Goal: Task Accomplishment & Management: Complete application form

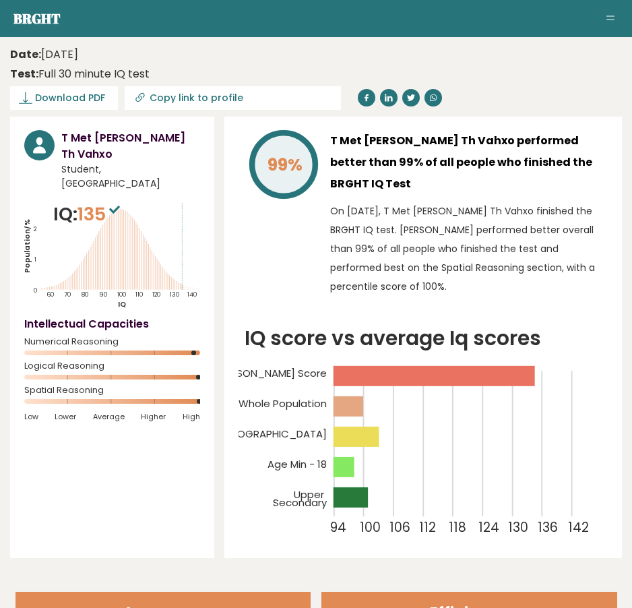
click at [418, 150] on h3 "T Met Lam Dm Th Vahxo performed better than 99% of all people who finished the …" at bounding box center [469, 162] width 278 height 65
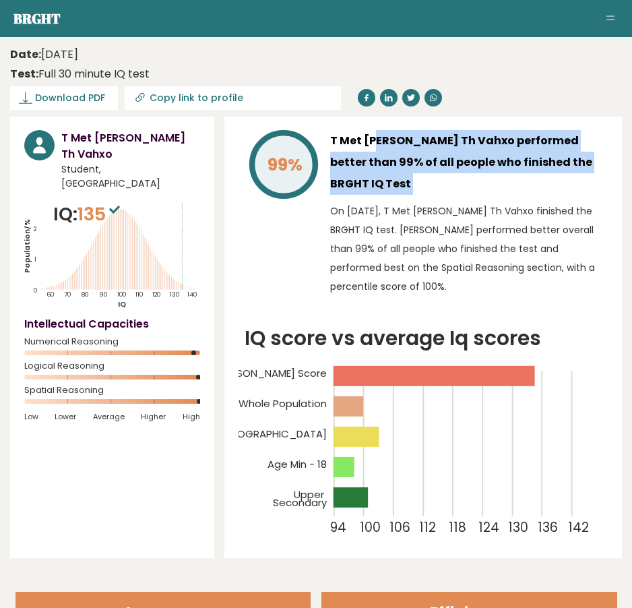
drag, startPoint x: 418, startPoint y: 150, endPoint x: 409, endPoint y: 151, distance: 8.9
click at [416, 150] on h3 "T Met Lam Dm Th Vahxo performed better than 99% of all people who finished the …" at bounding box center [469, 162] width 278 height 65
click at [409, 151] on h3 "T Met Lam Dm Th Vahxo performed better than 99% of all people who finished the …" at bounding box center [469, 162] width 278 height 65
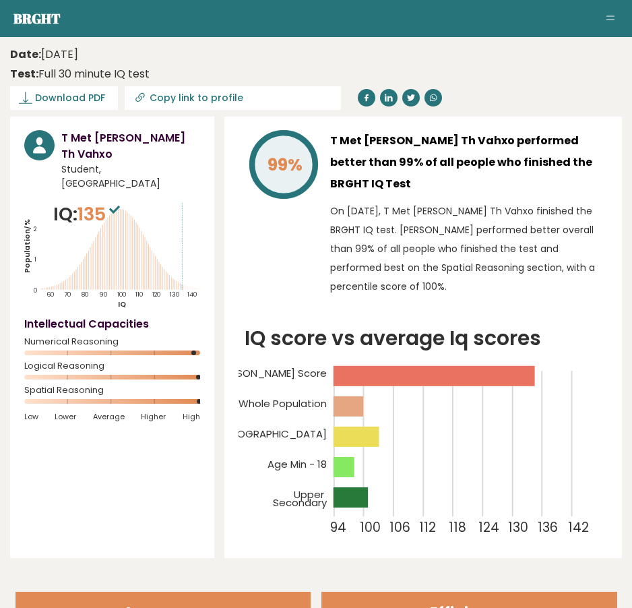
click at [140, 97] on icon at bounding box center [139, 97] width 13 height 13
type input "https://brght.org/profile/t-met-lam-dm-th-vahxo/?utm_source=share&utm_medium=co…"
click at [409, 229] on p "On October 12, 2025, T Met Lam Dm Th Vahxo finished the BRGHT IQ test. T Met La…" at bounding box center [469, 249] width 278 height 94
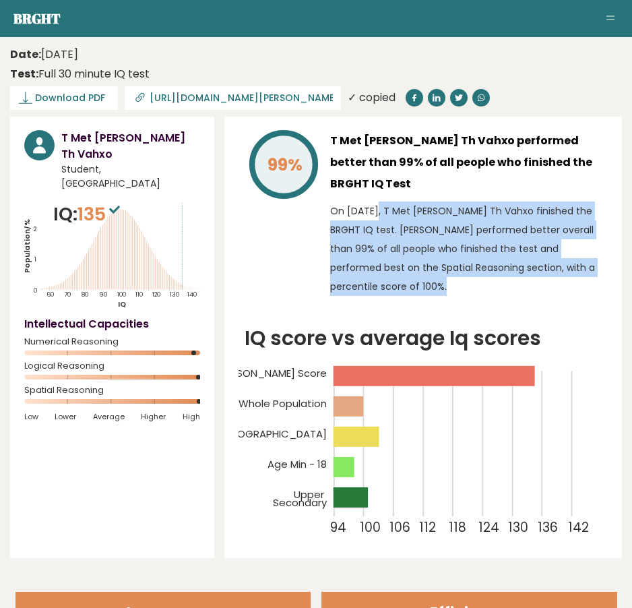
click at [409, 229] on p "On October 12, 2025, T Met Lam Dm Th Vahxo finished the BRGHT IQ test. T Met La…" at bounding box center [469, 249] width 278 height 94
click at [408, 228] on p "On October 12, 2025, T Met Lam Dm Th Vahxo finished the BRGHT IQ test. T Met La…" at bounding box center [469, 249] width 278 height 94
click at [398, 224] on p "On October 12, 2025, T Met Lam Dm Th Vahxo finished the BRGHT IQ test. T Met La…" at bounding box center [469, 249] width 278 height 94
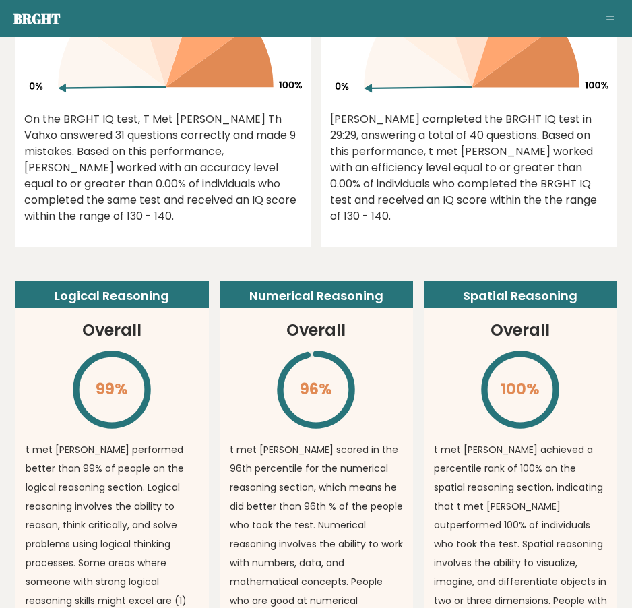
scroll to position [472, 0]
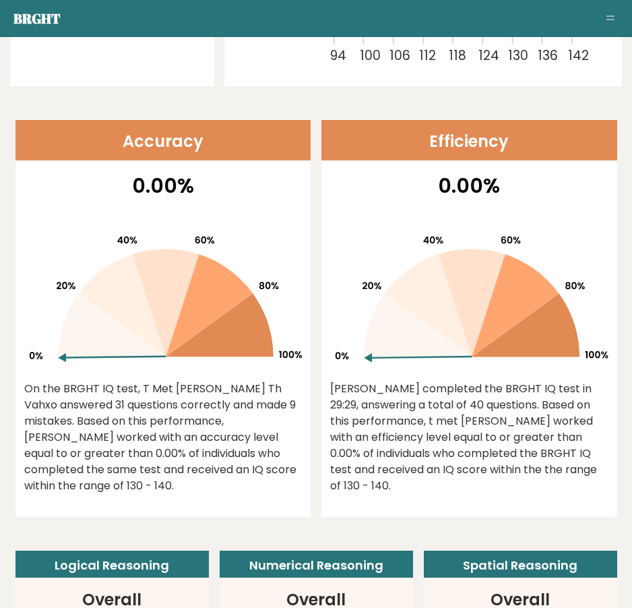
click at [150, 398] on div "On the BRGHT IQ test, T Met Lam Dm Th Vahxo answered 31 questions correctly and…" at bounding box center [163, 437] width 278 height 113
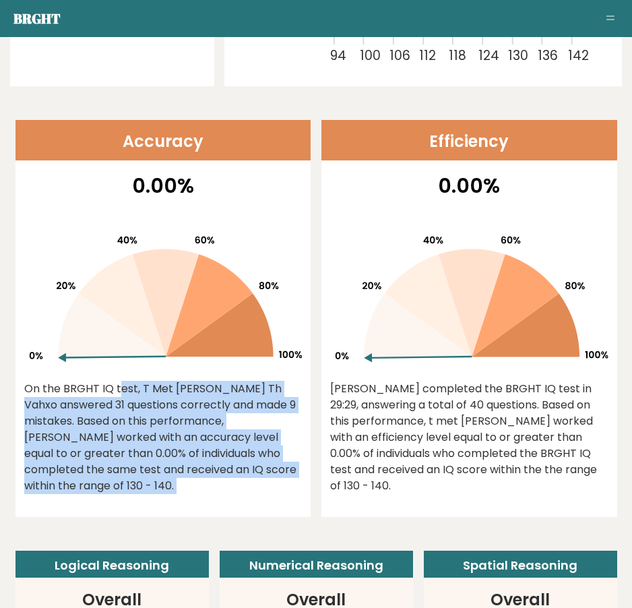
click at [150, 398] on div "On the BRGHT IQ test, T Met Lam Dm Th Vahxo answered 31 questions correctly and…" at bounding box center [163, 437] width 278 height 113
click at [140, 398] on div "On the BRGHT IQ test, T Met Lam Dm Th Vahxo answered 31 questions correctly and…" at bounding box center [163, 437] width 278 height 113
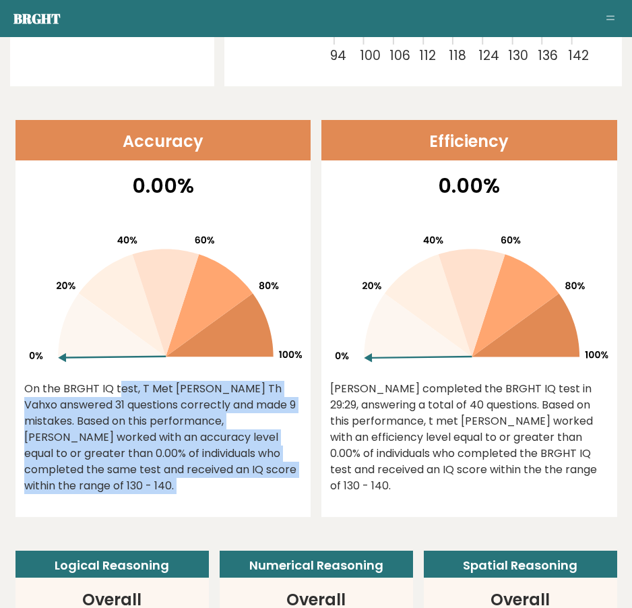
click at [140, 398] on div "On the BRGHT IQ test, T Met Lam Dm Th Vahxo answered 31 questions correctly and…" at bounding box center [163, 437] width 278 height 113
click at [133, 396] on div "On the BRGHT IQ test, T Met Lam Dm Th Vahxo answered 31 questions correctly and…" at bounding box center [163, 437] width 278 height 113
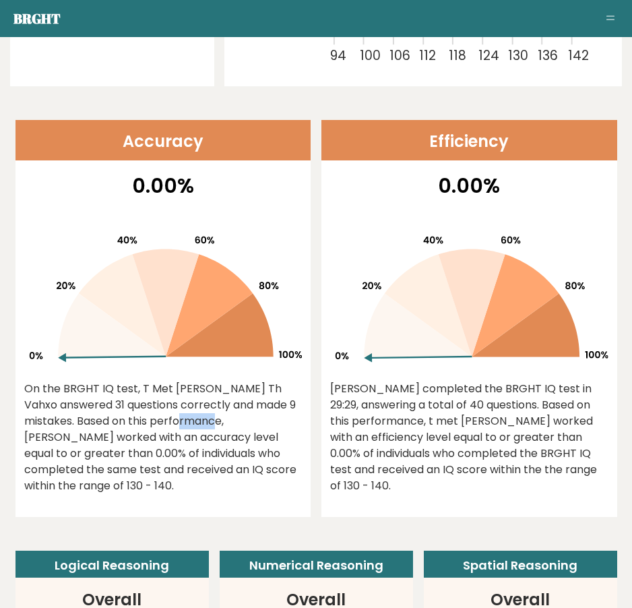
click at [133, 396] on div "On the BRGHT IQ test, T Met Lam Dm Th Vahxo answered 31 questions correctly and…" at bounding box center [163, 437] width 278 height 113
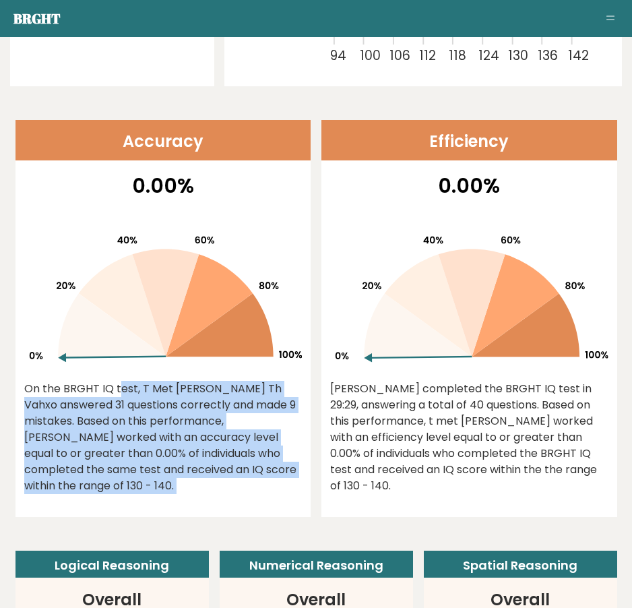
click at [133, 396] on div "On the BRGHT IQ test, T Met Lam Dm Th Vahxo answered 31 questions correctly and…" at bounding box center [163, 437] width 278 height 113
click at [125, 396] on div "On the BRGHT IQ test, T Met Lam Dm Th Vahxo answered 31 questions correctly and…" at bounding box center [163, 437] width 278 height 113
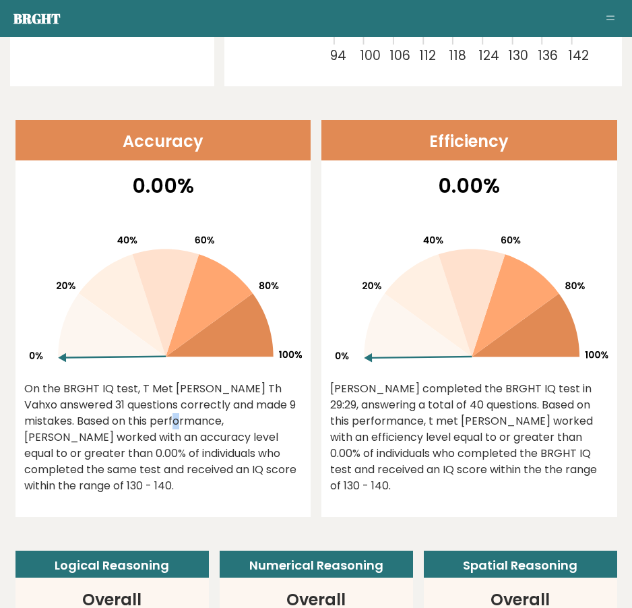
click at [125, 396] on div "On the BRGHT IQ test, T Met Lam Dm Th Vahxo answered 31 questions correctly and…" at bounding box center [163, 437] width 278 height 113
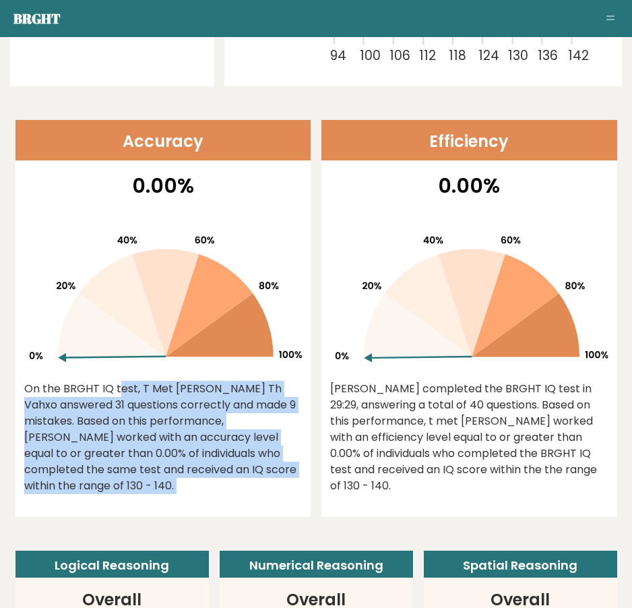
click at [125, 396] on div "On the BRGHT IQ test, T Met Lam Dm Th Vahxo answered 31 questions correctly and…" at bounding box center [163, 437] width 278 height 113
click at [119, 395] on div "On the BRGHT IQ test, T Met Lam Dm Th Vahxo answered 31 questions correctly and…" at bounding box center [163, 437] width 278 height 113
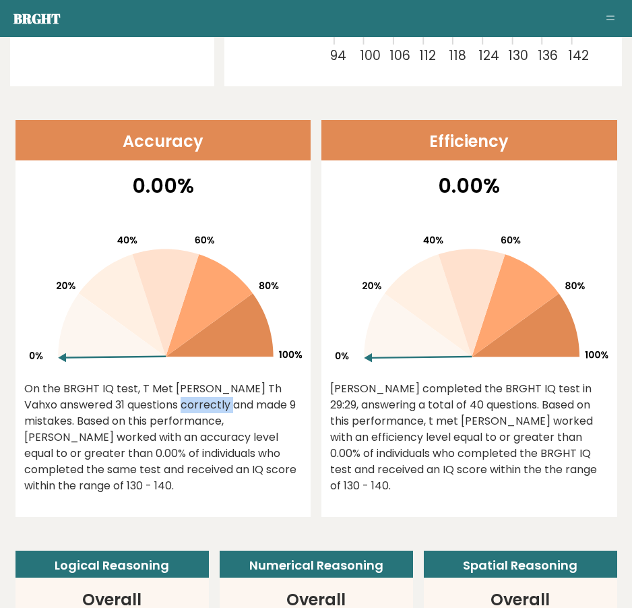
click at [119, 395] on div "On the BRGHT IQ test, T Met Lam Dm Th Vahxo answered 31 questions correctly and…" at bounding box center [163, 437] width 278 height 113
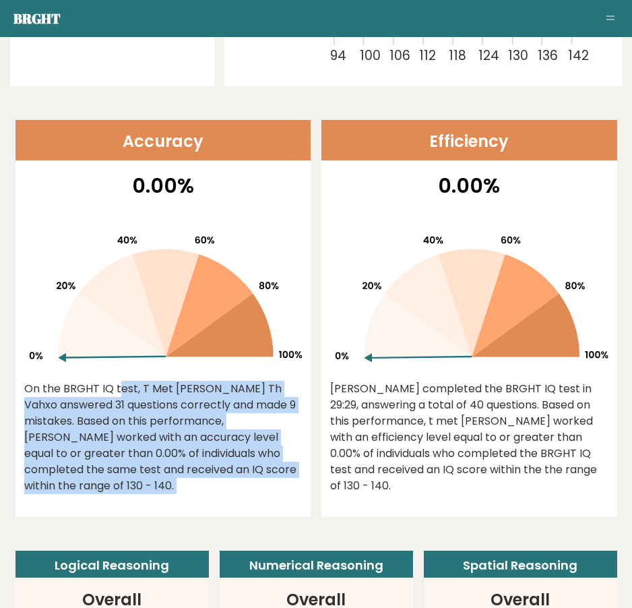
click at [119, 395] on div "On the BRGHT IQ test, T Met Lam Dm Th Vahxo answered 31 questions correctly and…" at bounding box center [163, 437] width 278 height 113
click at [111, 393] on div "On the BRGHT IQ test, T Met Lam Dm Th Vahxo answered 31 questions correctly and…" at bounding box center [163, 437] width 278 height 113
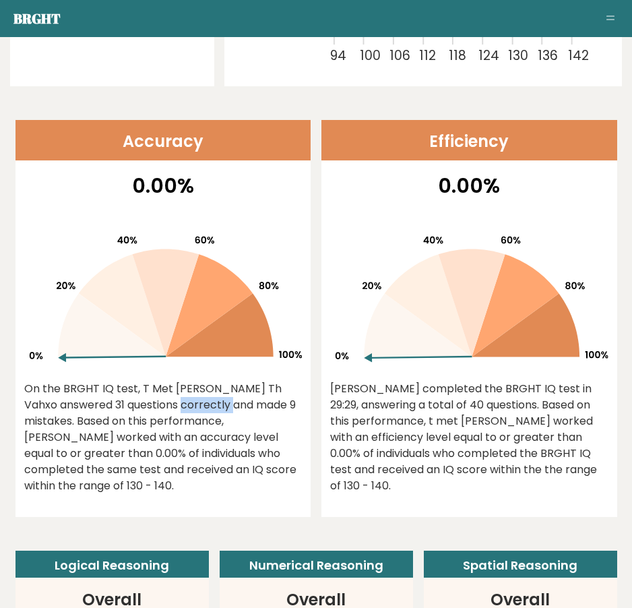
click at [111, 393] on div "On the BRGHT IQ test, T Met Lam Dm Th Vahxo answered 31 questions correctly and…" at bounding box center [163, 437] width 278 height 113
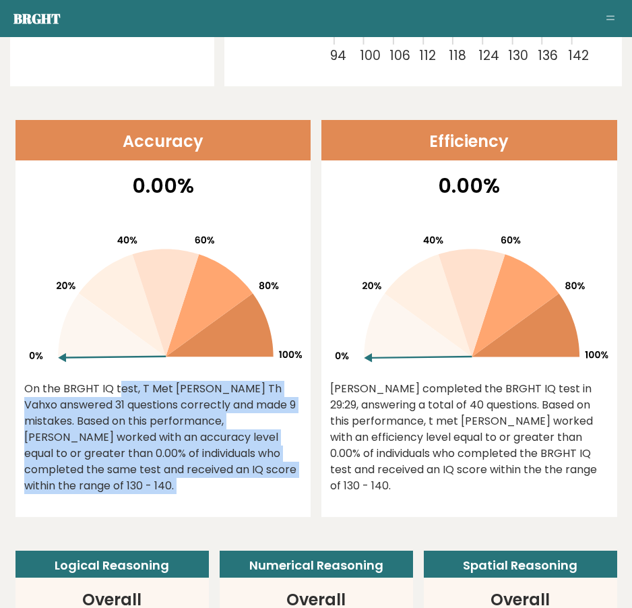
click at [111, 393] on div "On the BRGHT IQ test, T Met Lam Dm Th Vahxo answered 31 questions correctly and…" at bounding box center [163, 437] width 278 height 113
click at [102, 393] on div "On the BRGHT IQ test, T Met Lam Dm Th Vahxo answered 31 questions correctly and…" at bounding box center [163, 437] width 278 height 113
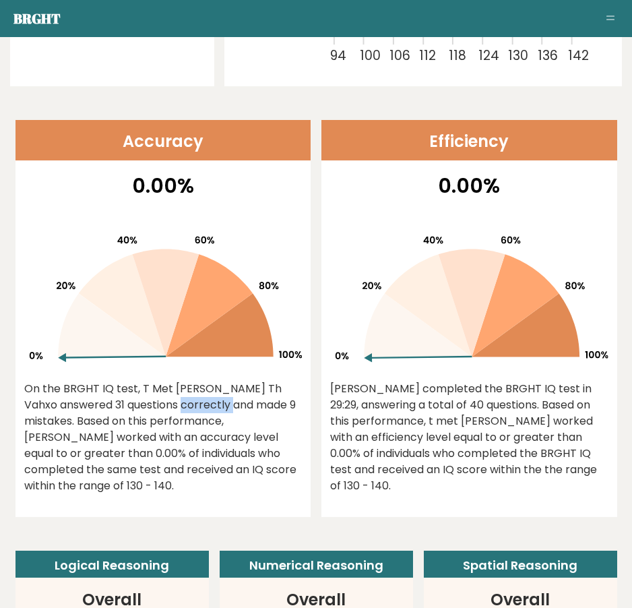
click at [102, 393] on div "On the BRGHT IQ test, T Met Lam Dm Th Vahxo answered 31 questions correctly and…" at bounding box center [163, 437] width 278 height 113
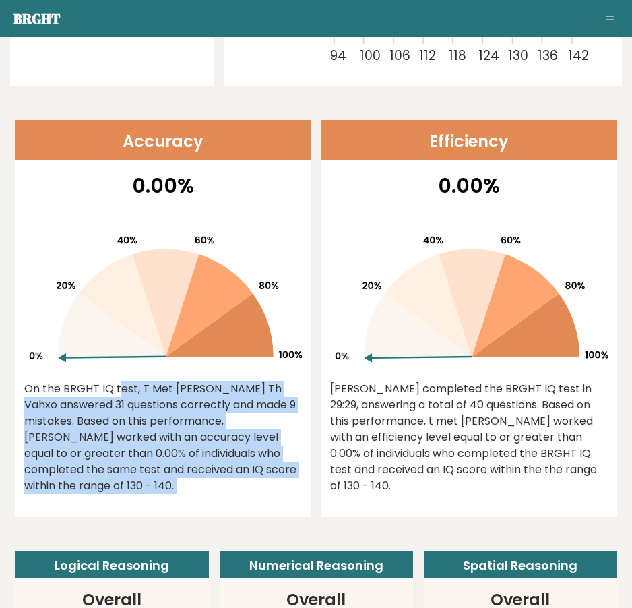
click at [102, 393] on div "On the BRGHT IQ test, T Met Lam Dm Th Vahxo answered 31 questions correctly and…" at bounding box center [163, 437] width 278 height 113
click at [102, 392] on div "On the BRGHT IQ test, T Met Lam Dm Th Vahxo answered 31 questions correctly and…" at bounding box center [163, 437] width 278 height 113
click at [96, 392] on div "On the BRGHT IQ test, T Met Lam Dm Th Vahxo answered 31 questions correctly and…" at bounding box center [163, 437] width 278 height 113
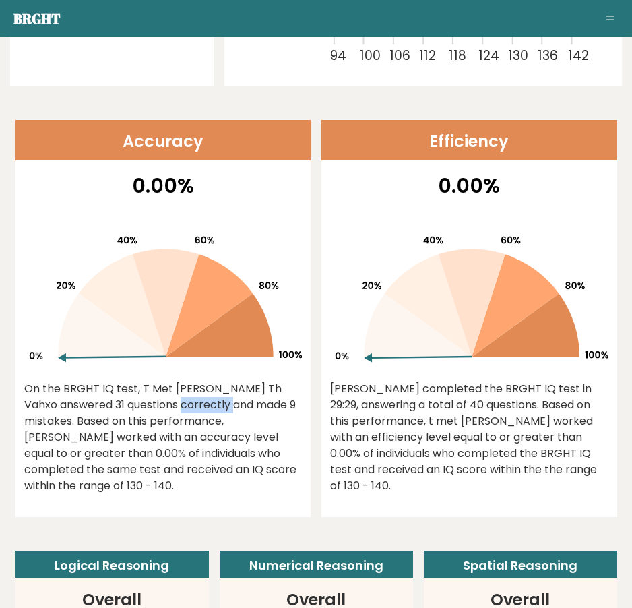
click at [96, 392] on div "On the BRGHT IQ test, T Met Lam Dm Th Vahxo answered 31 questions correctly and…" at bounding box center [163, 437] width 278 height 113
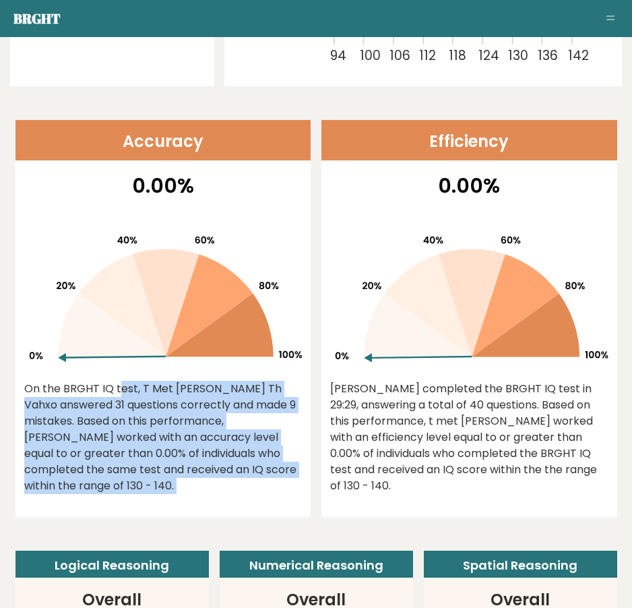
click at [96, 392] on div "On the BRGHT IQ test, T Met Lam Dm Th Vahxo answered 31 questions correctly and…" at bounding box center [163, 437] width 278 height 113
click at [93, 392] on div "On the BRGHT IQ test, T Met Lam Dm Th Vahxo answered 31 questions correctly and…" at bounding box center [163, 437] width 278 height 113
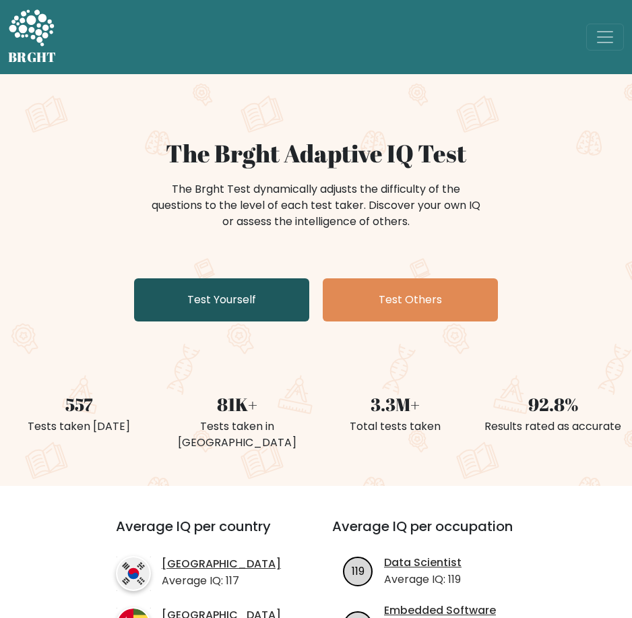
click at [245, 296] on link "Test Yourself" at bounding box center [221, 299] width 175 height 43
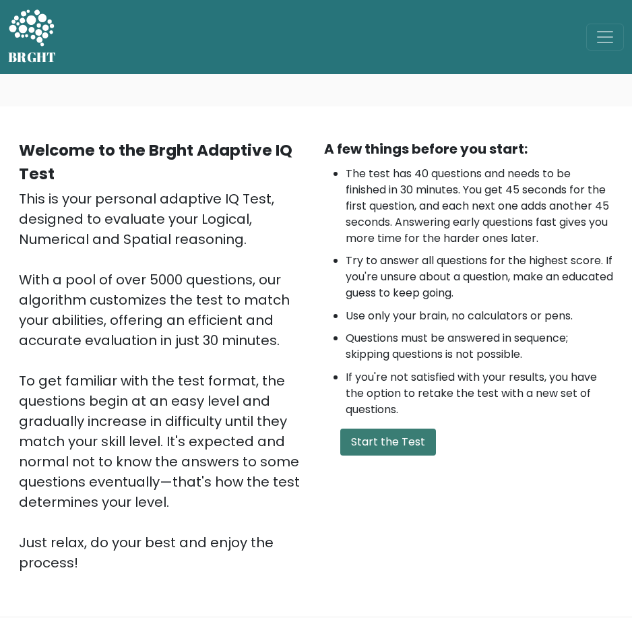
click at [390, 450] on button "Start the Test" at bounding box center [388, 442] width 96 height 27
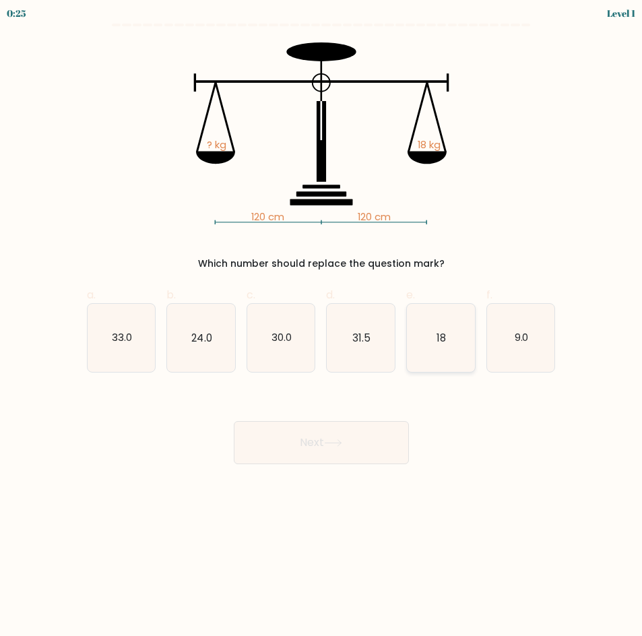
click at [445, 342] on icon "18" at bounding box center [441, 338] width 68 height 68
click at [322, 327] on input "e. 18" at bounding box center [322, 322] width 1 height 9
radio input "true"
click at [342, 425] on button "Next" at bounding box center [321, 442] width 175 height 43
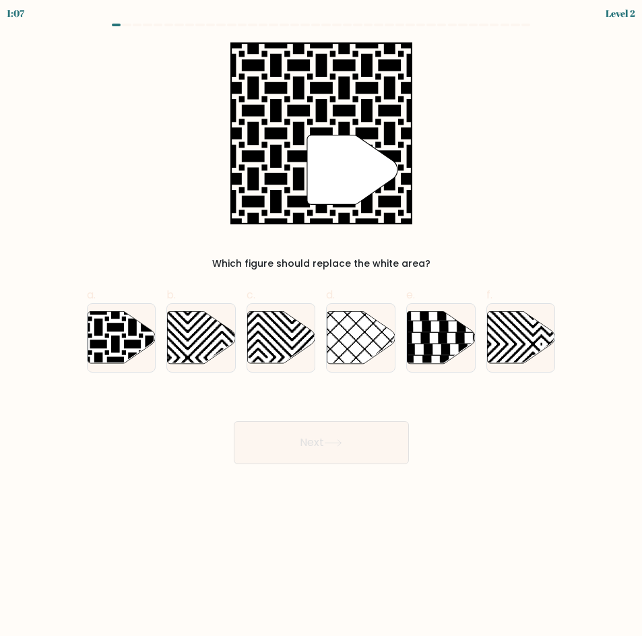
click at [80, 333] on div "a. b. c. d." at bounding box center [321, 324] width 485 height 96
click at [107, 331] on icon at bounding box center [98, 310] width 137 height 137
click at [322, 327] on input "a." at bounding box center [322, 322] width 1 height 9
radio input "true"
click at [294, 427] on button "Next" at bounding box center [321, 442] width 175 height 43
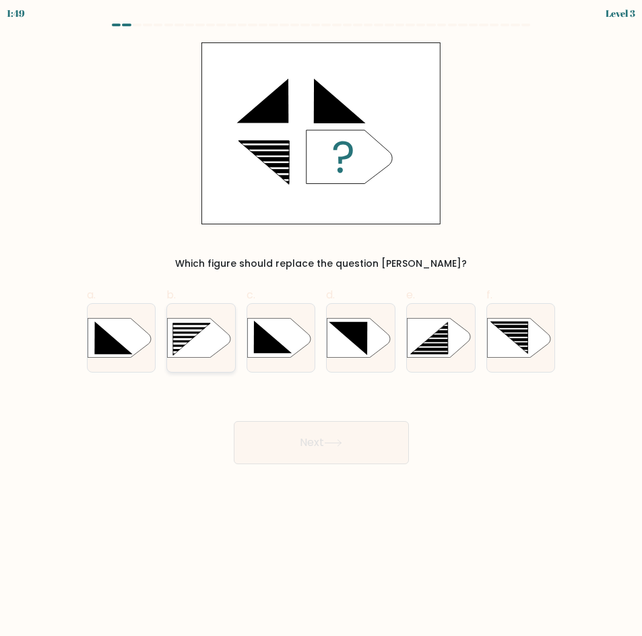
click at [185, 337] on icon at bounding box center [192, 339] width 38 height 32
click at [322, 327] on input "b." at bounding box center [322, 322] width 1 height 9
radio input "true"
click at [281, 455] on button "Next" at bounding box center [321, 442] width 175 height 43
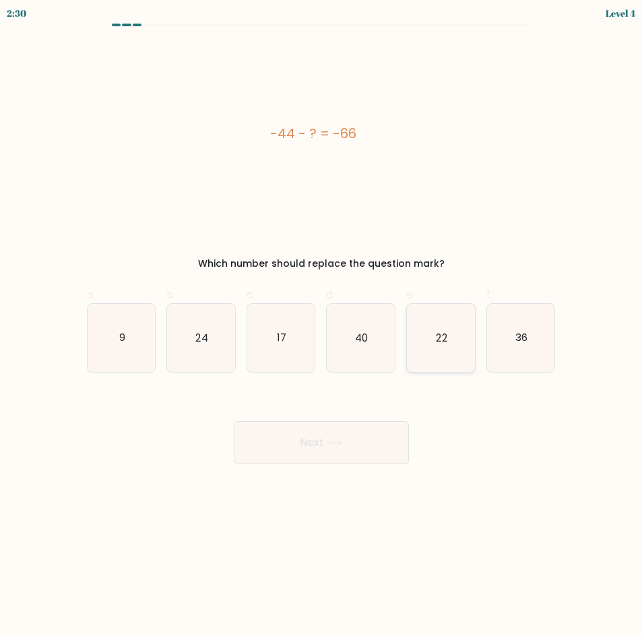
click at [465, 349] on icon "22" at bounding box center [441, 338] width 68 height 68
click at [322, 327] on input "e. 22" at bounding box center [322, 322] width 1 height 9
radio input "true"
click at [357, 433] on button "Next" at bounding box center [321, 442] width 175 height 43
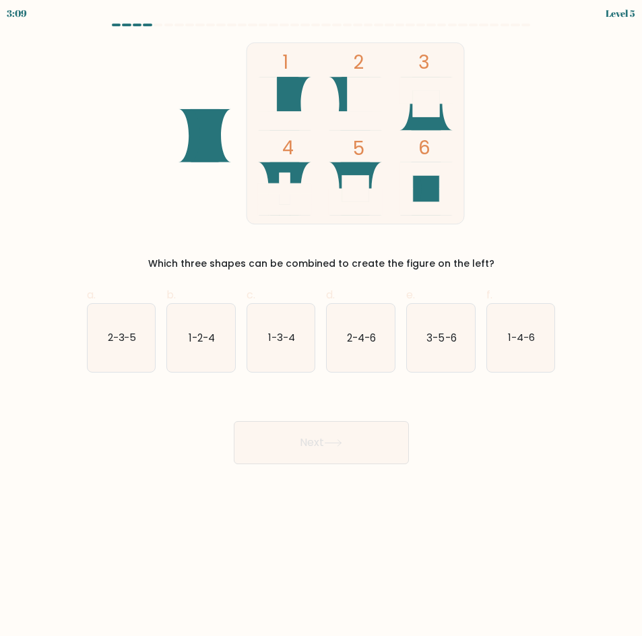
click at [421, 147] on tspan "6" at bounding box center [424, 148] width 12 height 26
click at [425, 147] on tspan "6" at bounding box center [424, 148] width 12 height 26
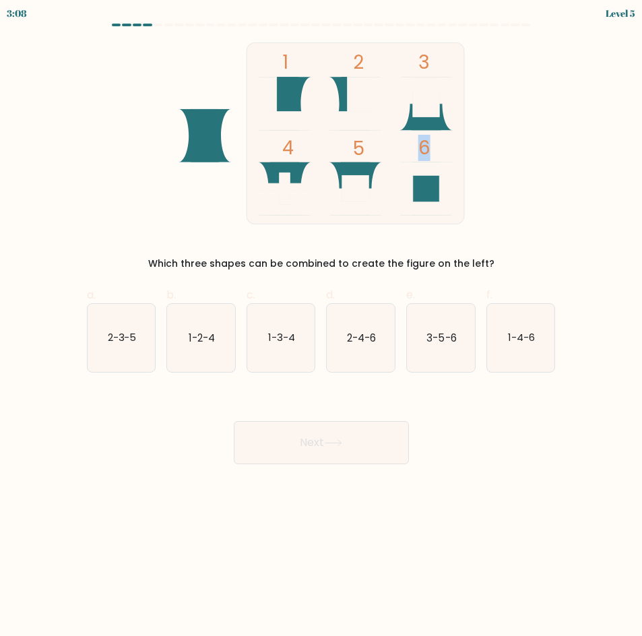
click at [423, 147] on tspan "6" at bounding box center [424, 148] width 12 height 26
click at [419, 147] on tspan "6" at bounding box center [424, 148] width 12 height 26
click at [429, 338] on text "3-5-6" at bounding box center [442, 337] width 30 height 14
click at [322, 327] on input "e. 3-5-6" at bounding box center [322, 322] width 1 height 9
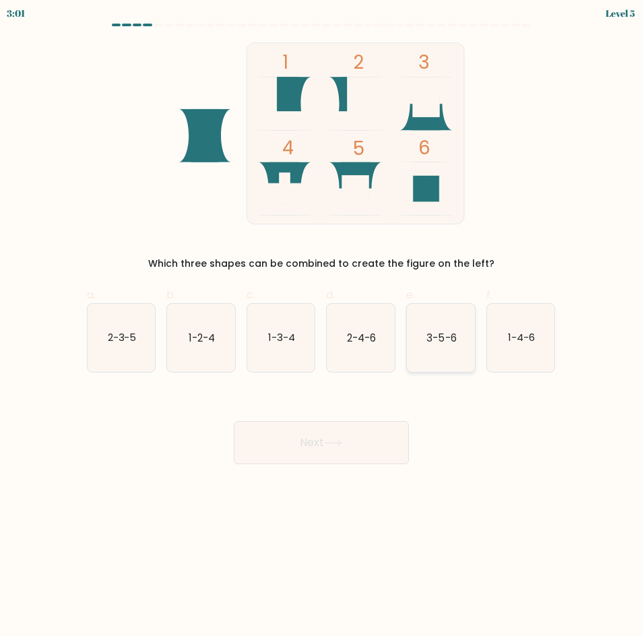
radio input "true"
click at [317, 434] on button "Next" at bounding box center [321, 442] width 175 height 43
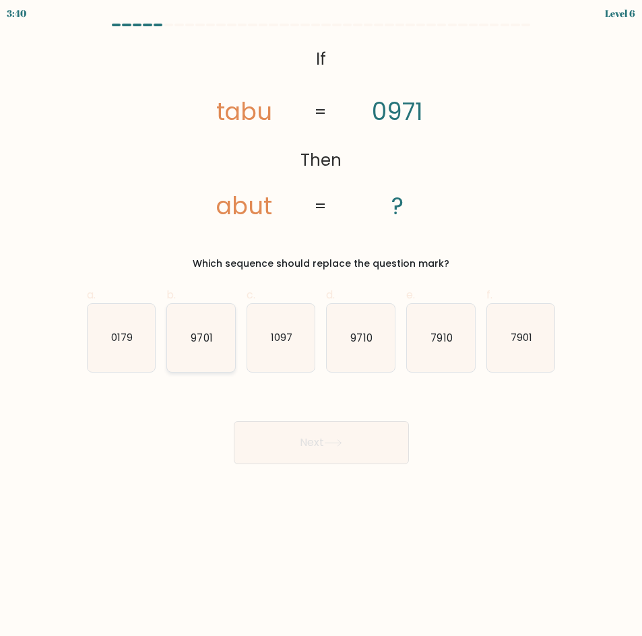
click at [208, 342] on text "9701" at bounding box center [202, 337] width 22 height 14
click at [322, 327] on input "b. 9701" at bounding box center [322, 322] width 1 height 9
radio input "true"
click at [376, 345] on icon "9710" at bounding box center [361, 338] width 68 height 68
click at [322, 327] on input "d. 9710" at bounding box center [322, 322] width 1 height 9
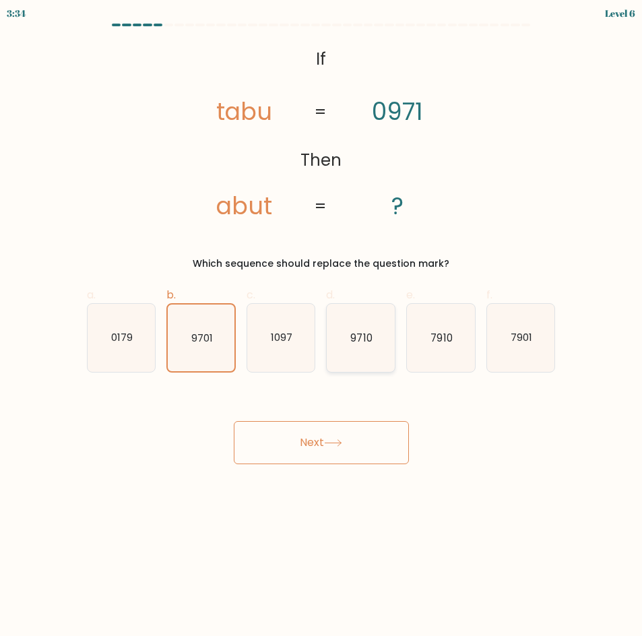
radio input "true"
click at [210, 338] on text "9701" at bounding box center [202, 337] width 22 height 14
click at [322, 327] on input "b. 9701" at bounding box center [322, 322] width 1 height 9
radio input "true"
